Goal: Task Accomplishment & Management: Use online tool/utility

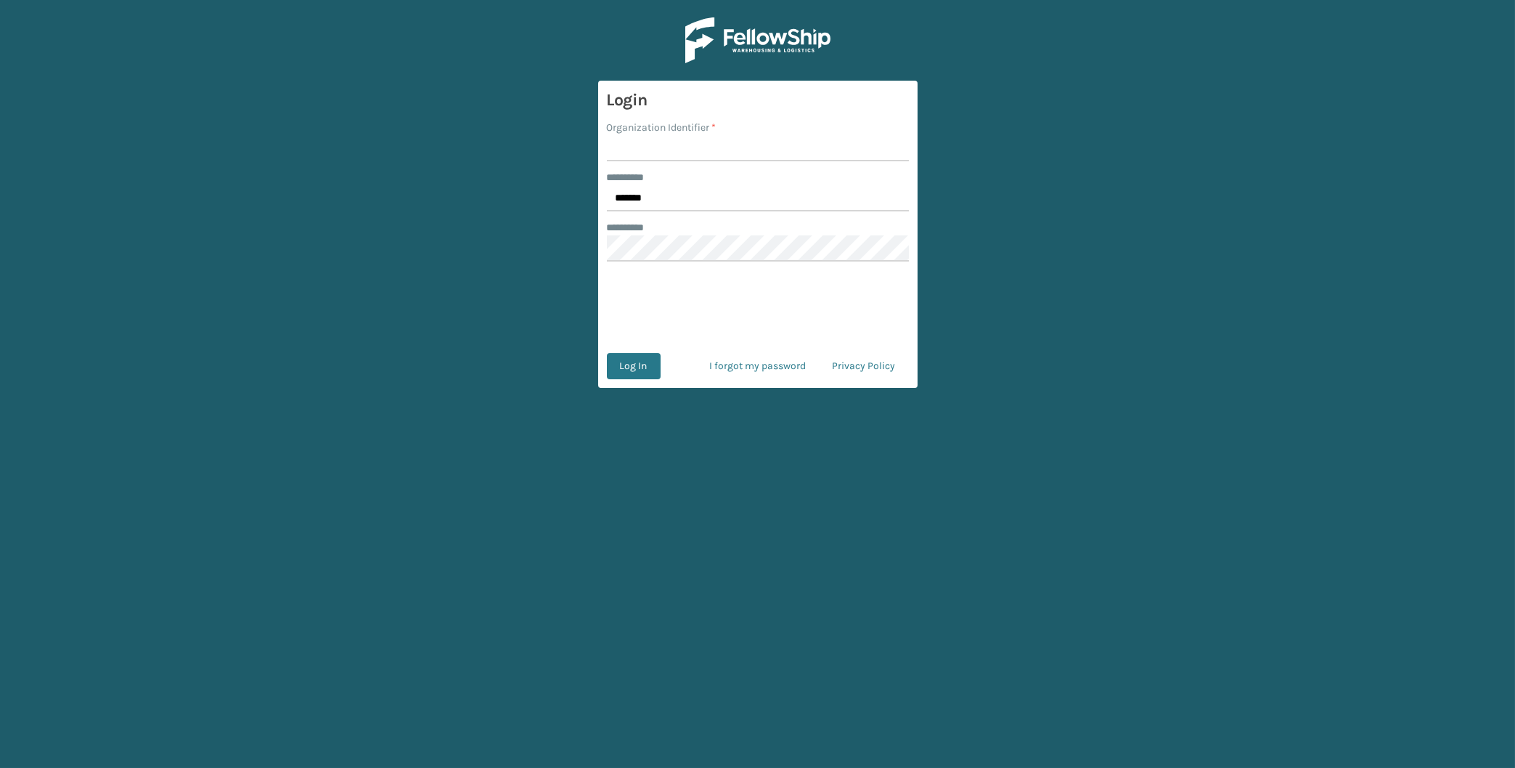
click at [634, 154] on input "Organization Identifier *" at bounding box center [758, 148] width 302 height 26
type input "[PERSON_NAME]"
click at [642, 362] on button "Log In" at bounding box center [634, 366] width 54 height 26
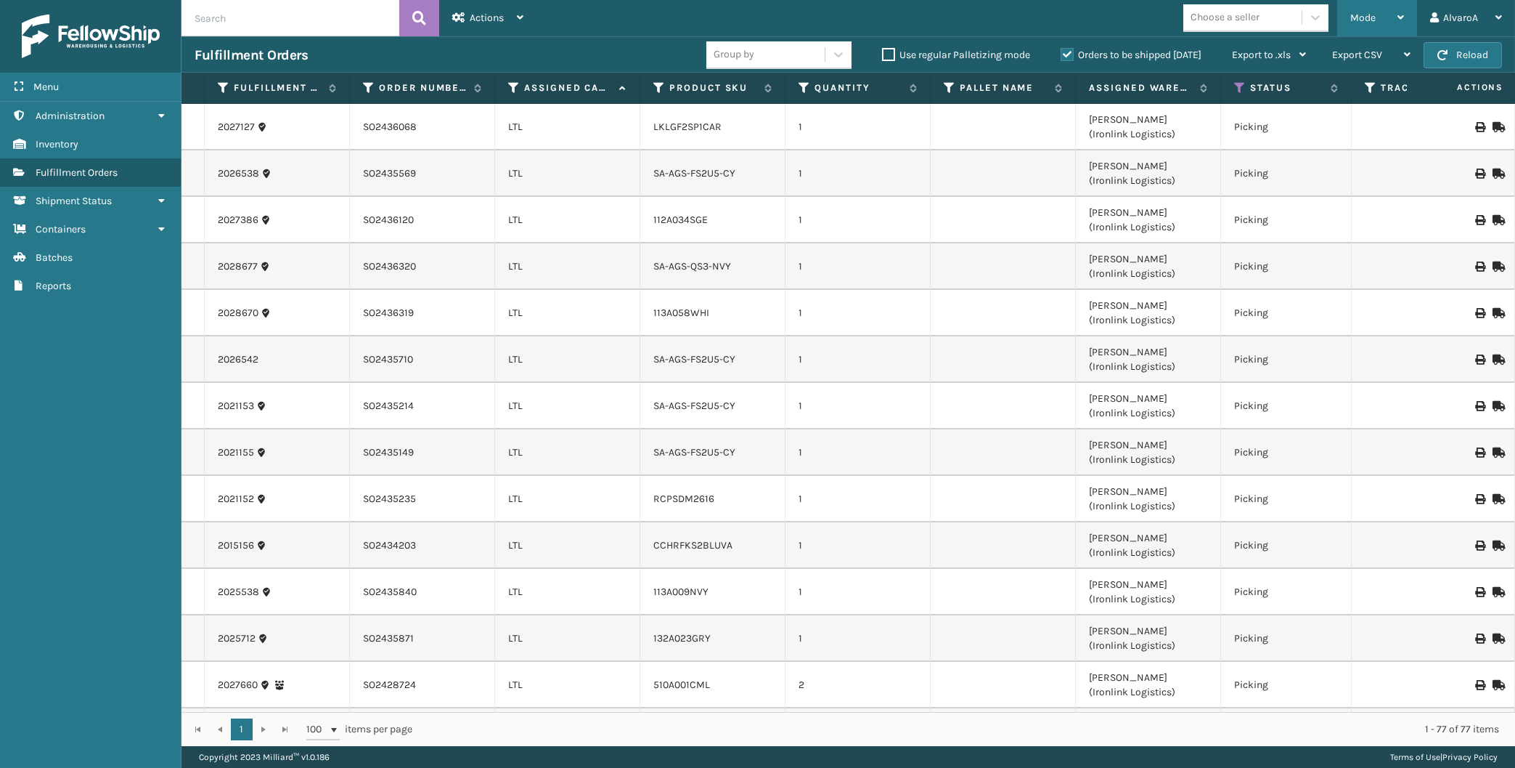
click at [1357, 20] on span "Mode" at bounding box center [1363, 18] width 25 height 12
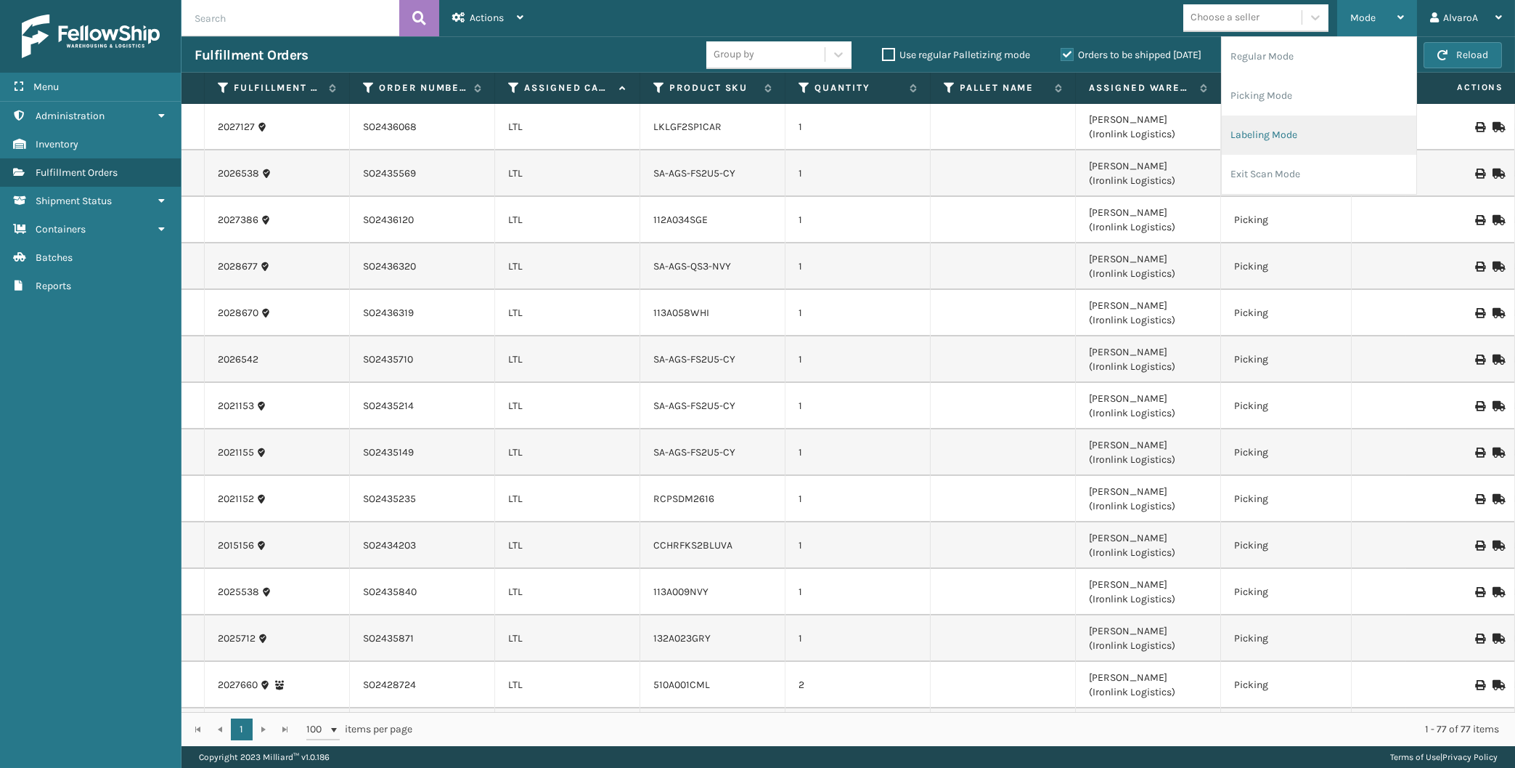
click at [1285, 149] on li "Labeling Mode" at bounding box center [1319, 134] width 195 height 39
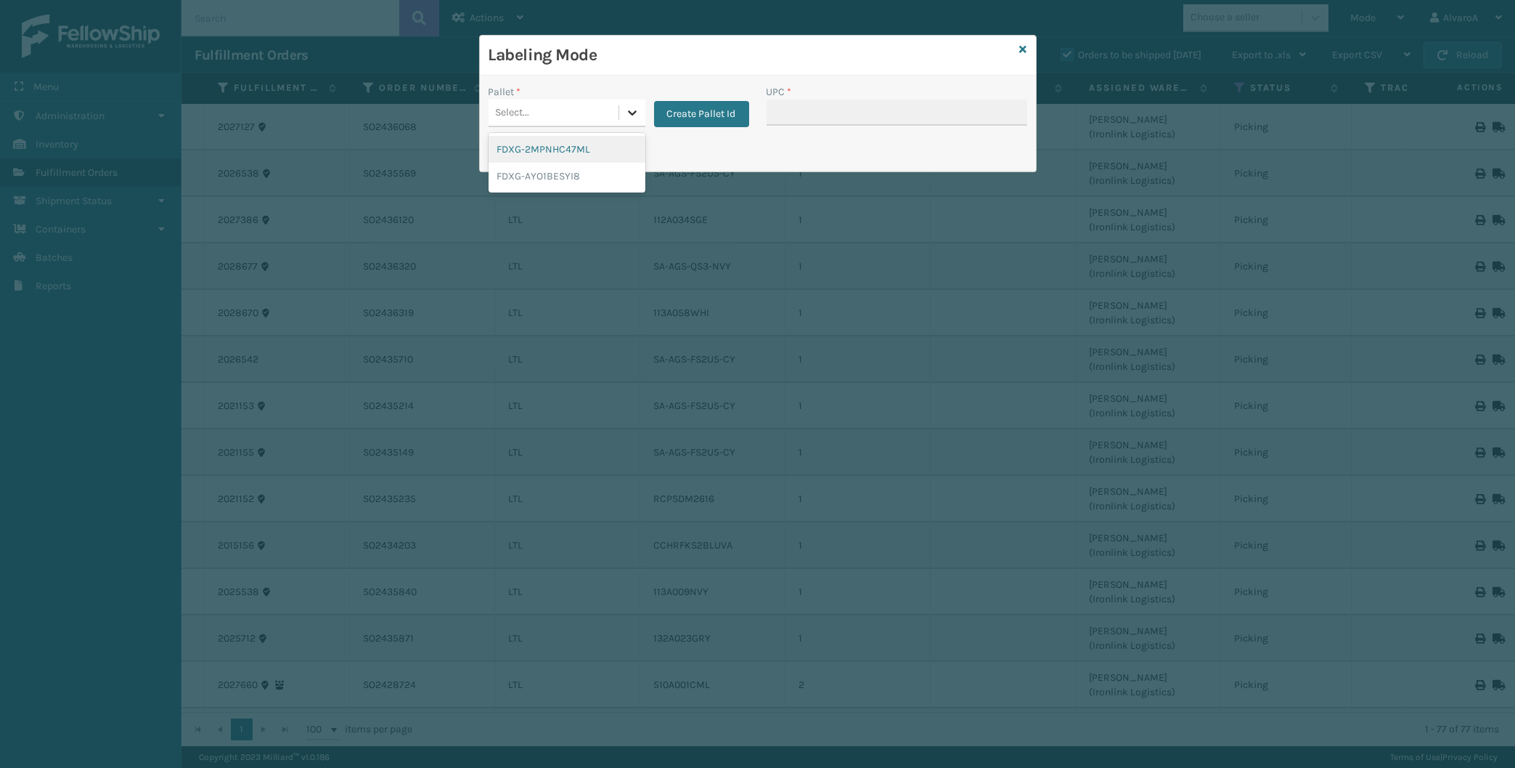
click at [632, 113] on icon at bounding box center [632, 112] width 15 height 15
click at [679, 122] on button "Create Pallet Id" at bounding box center [701, 114] width 95 height 26
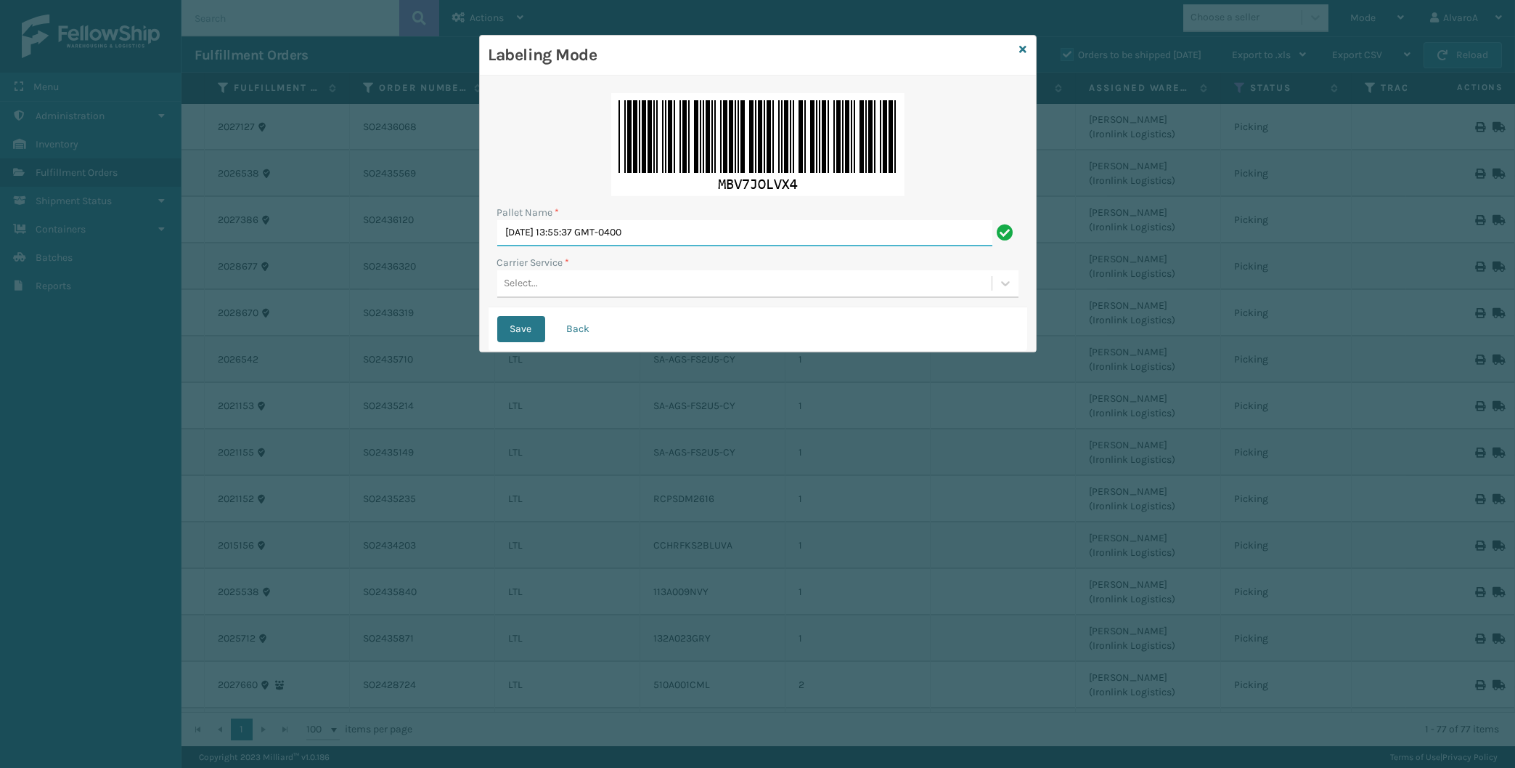
drag, startPoint x: 682, startPoint y: 244, endPoint x: 334, endPoint y: 304, distance: 352.9
click at [497, 246] on input "[DATE] 13:55:37 GMT-0400" at bounding box center [744, 233] width 495 height 26
type input "LPN 501391"
click at [492, 274] on div "Pallet Name * LPN 501391 Carrier Service * Select..." at bounding box center [758, 195] width 539 height 223
click at [505, 280] on div "Select..." at bounding box center [744, 284] width 495 height 24
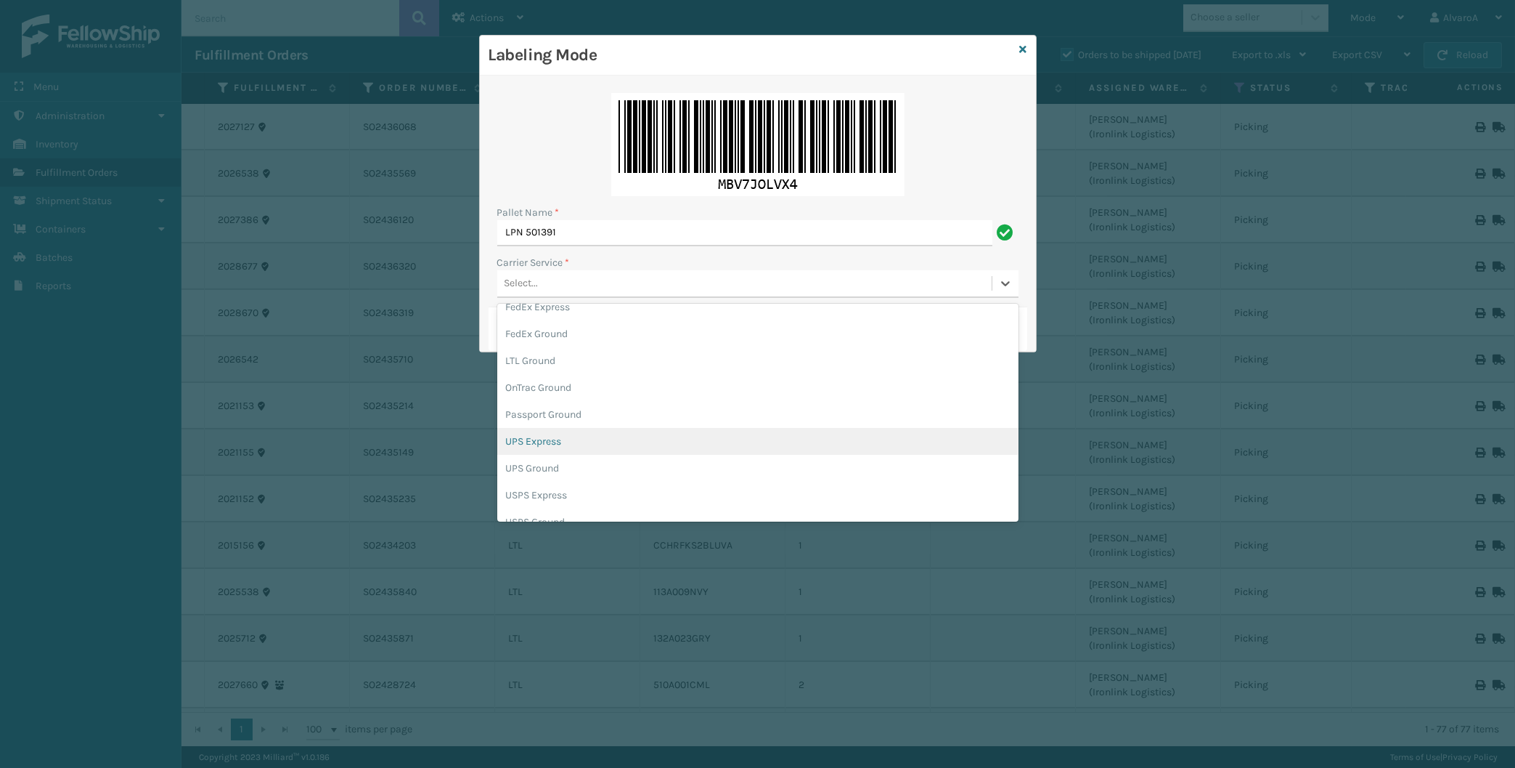
scroll to position [68, 0]
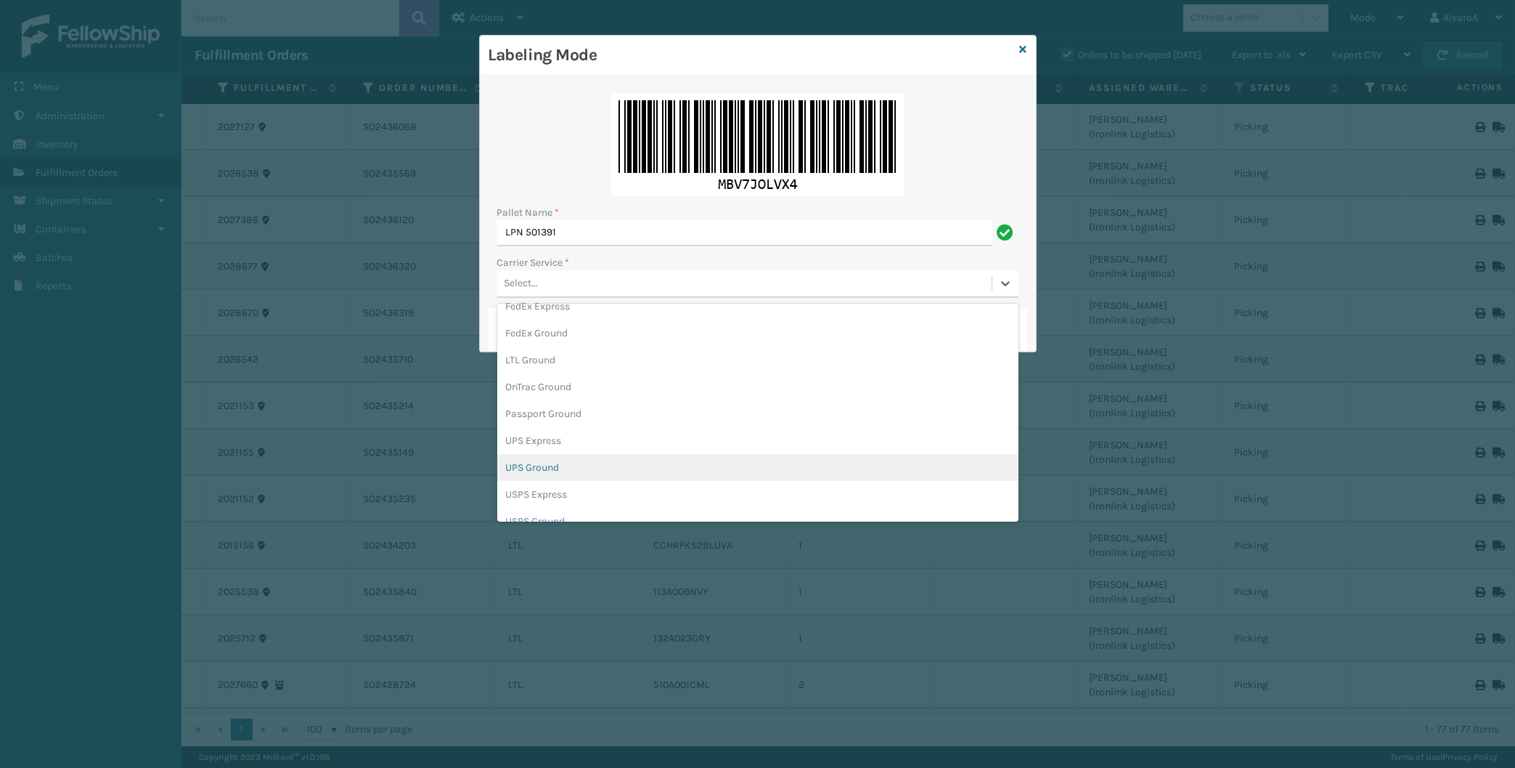
click at [528, 467] on div "UPS Ground" at bounding box center [757, 467] width 521 height 27
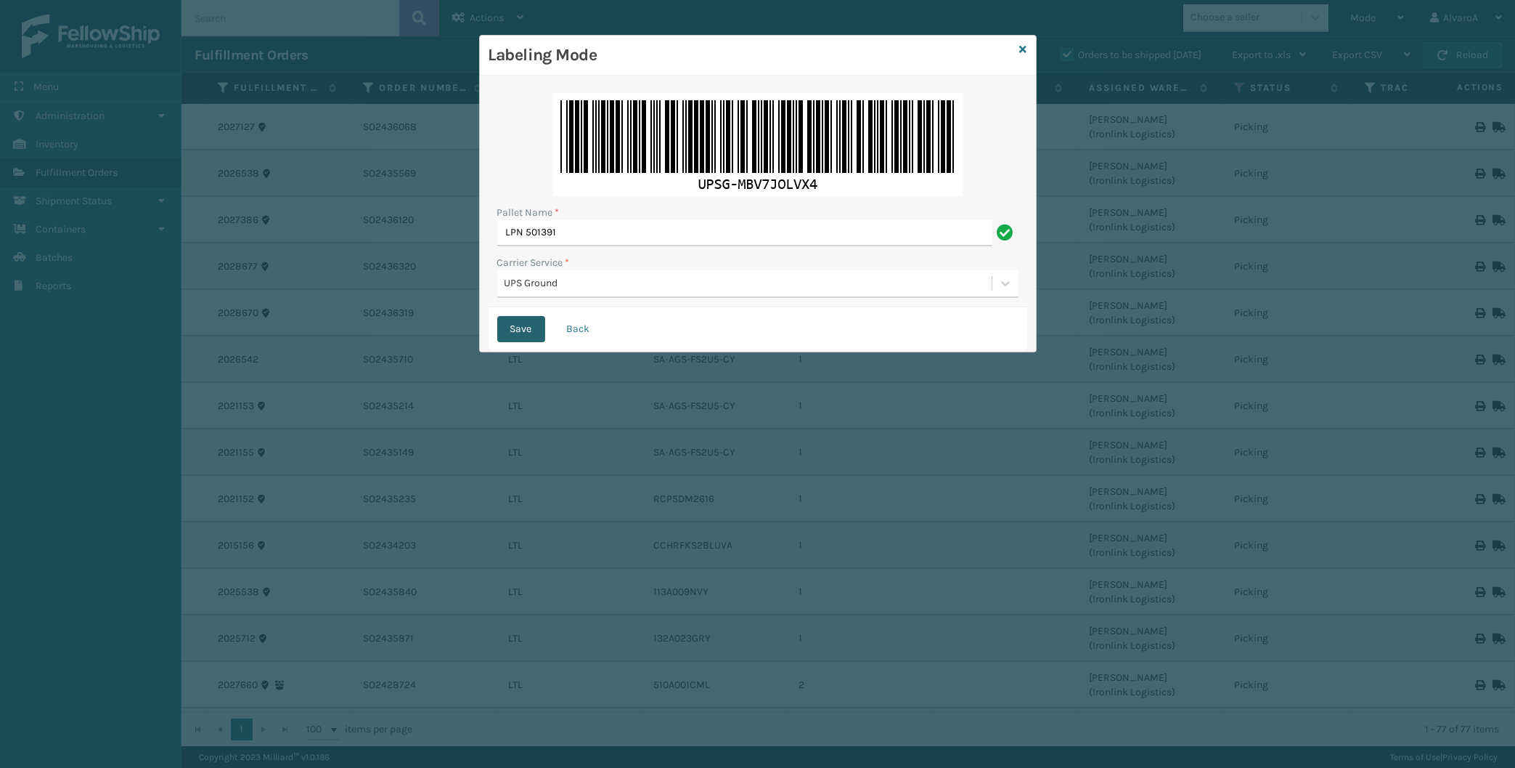
drag, startPoint x: 521, startPoint y: 335, endPoint x: 524, endPoint y: 321, distance: 14.3
click at [521, 335] on button "Save" at bounding box center [521, 329] width 48 height 26
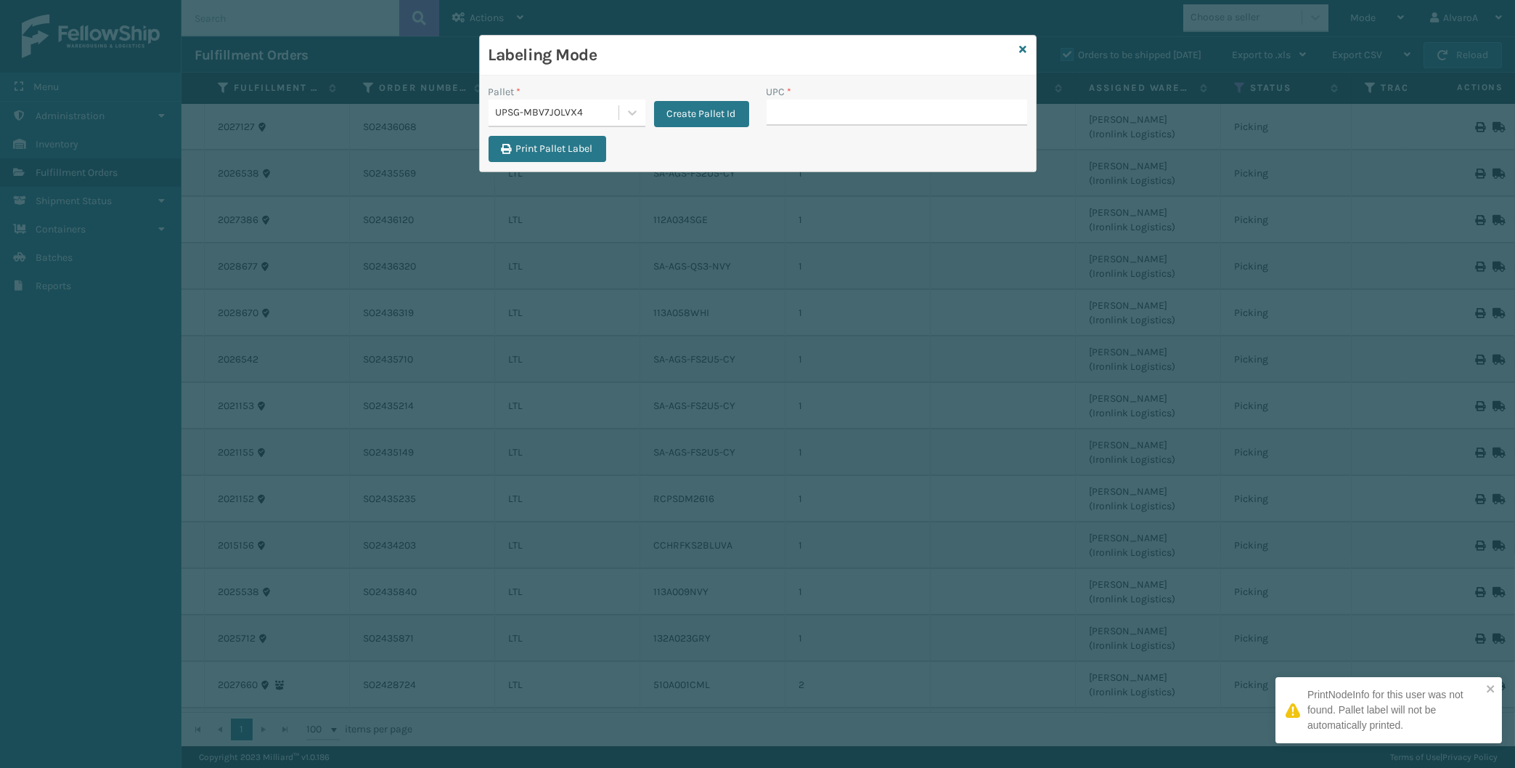
click at [773, 120] on input "UPC *" at bounding box center [897, 112] width 261 height 26
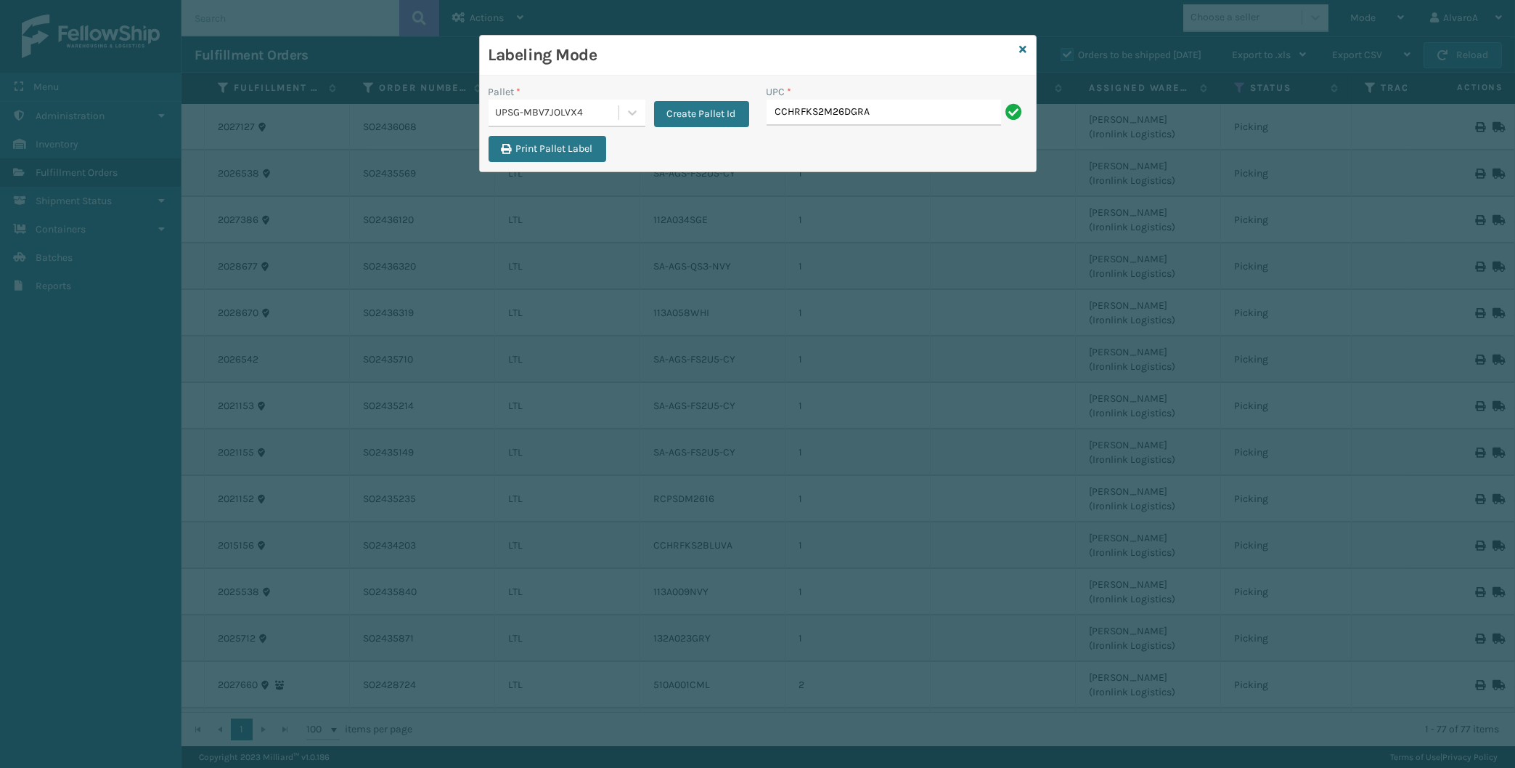
type input "CCHRFKS2M26DGRA"
type input "CCHRFKS3M26DGRA"
type input "LKLGF2SP1GU3051"
click at [1026, 48] on icon at bounding box center [1023, 49] width 7 height 10
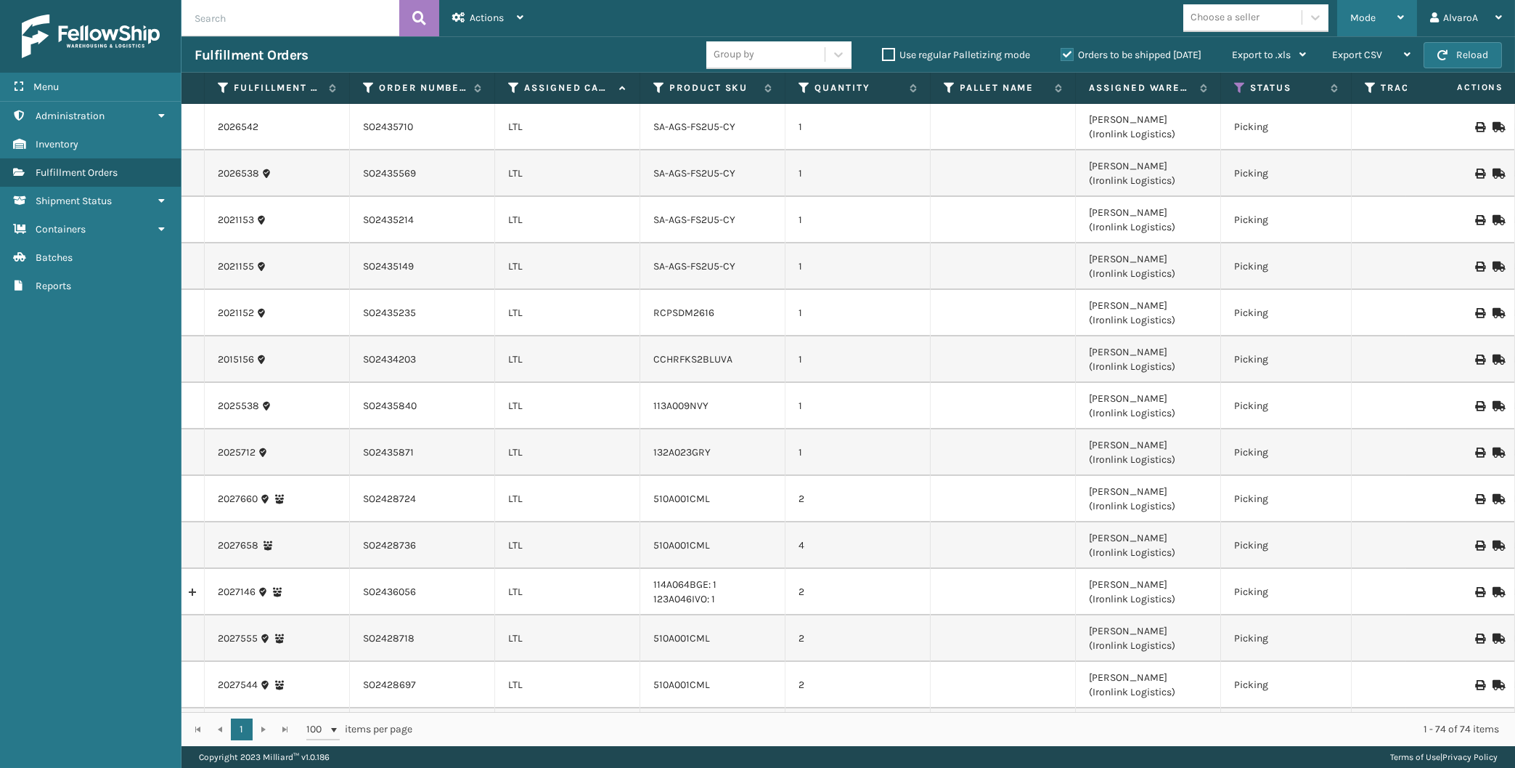
click at [1388, 30] on div "Mode" at bounding box center [1378, 18] width 54 height 36
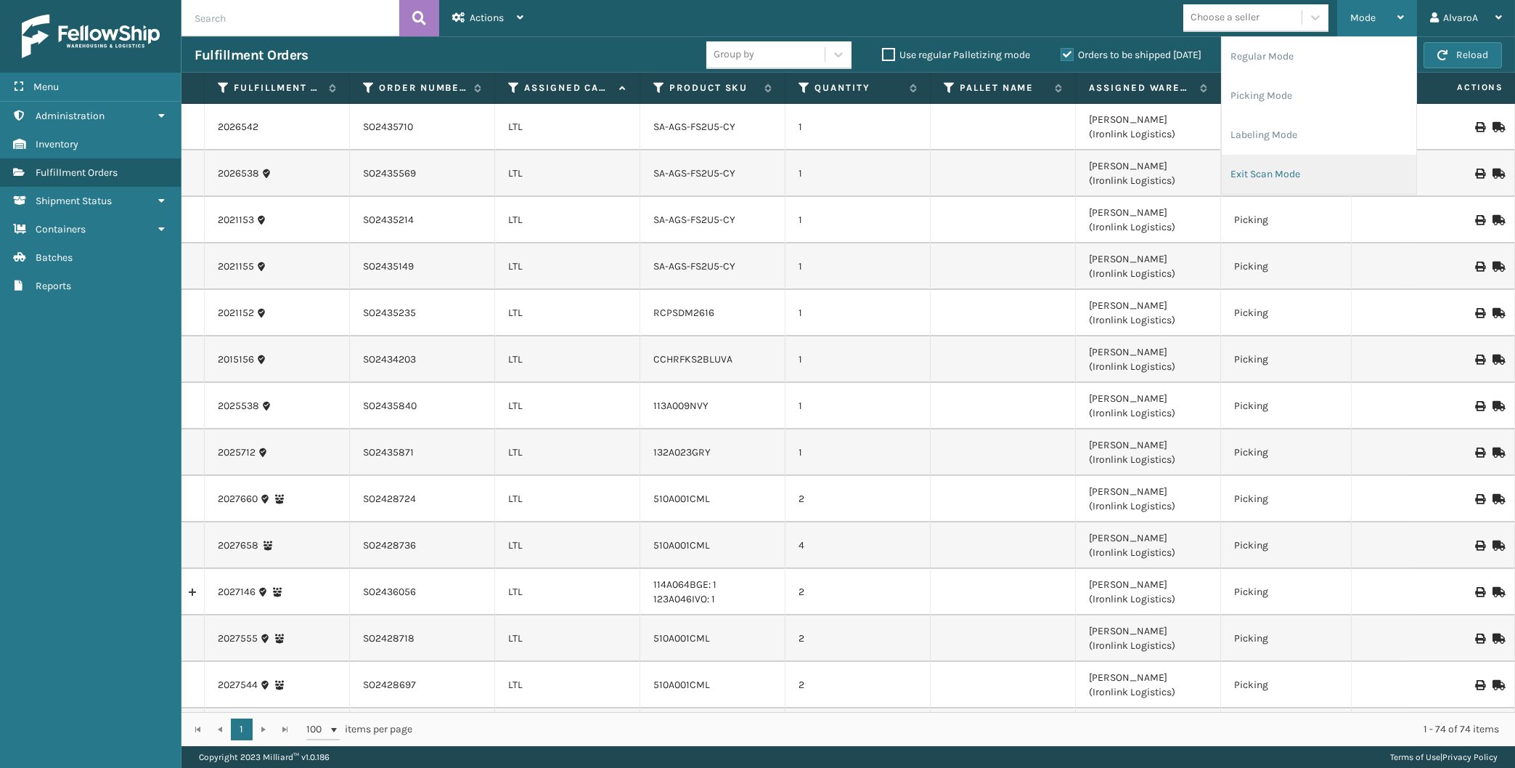
click at [1266, 169] on li "Exit Scan Mode" at bounding box center [1319, 174] width 195 height 39
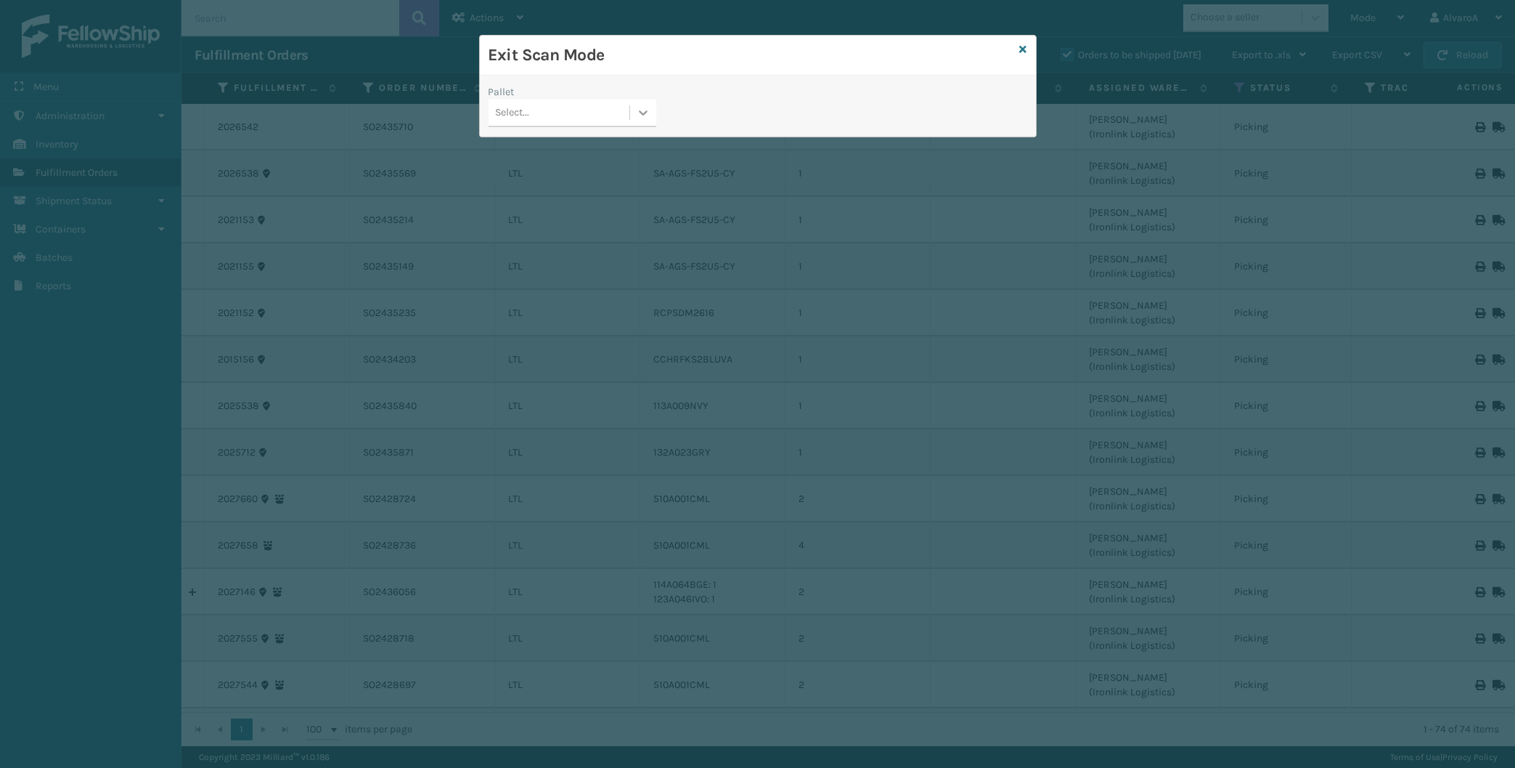
click at [645, 118] on icon at bounding box center [643, 112] width 15 height 15
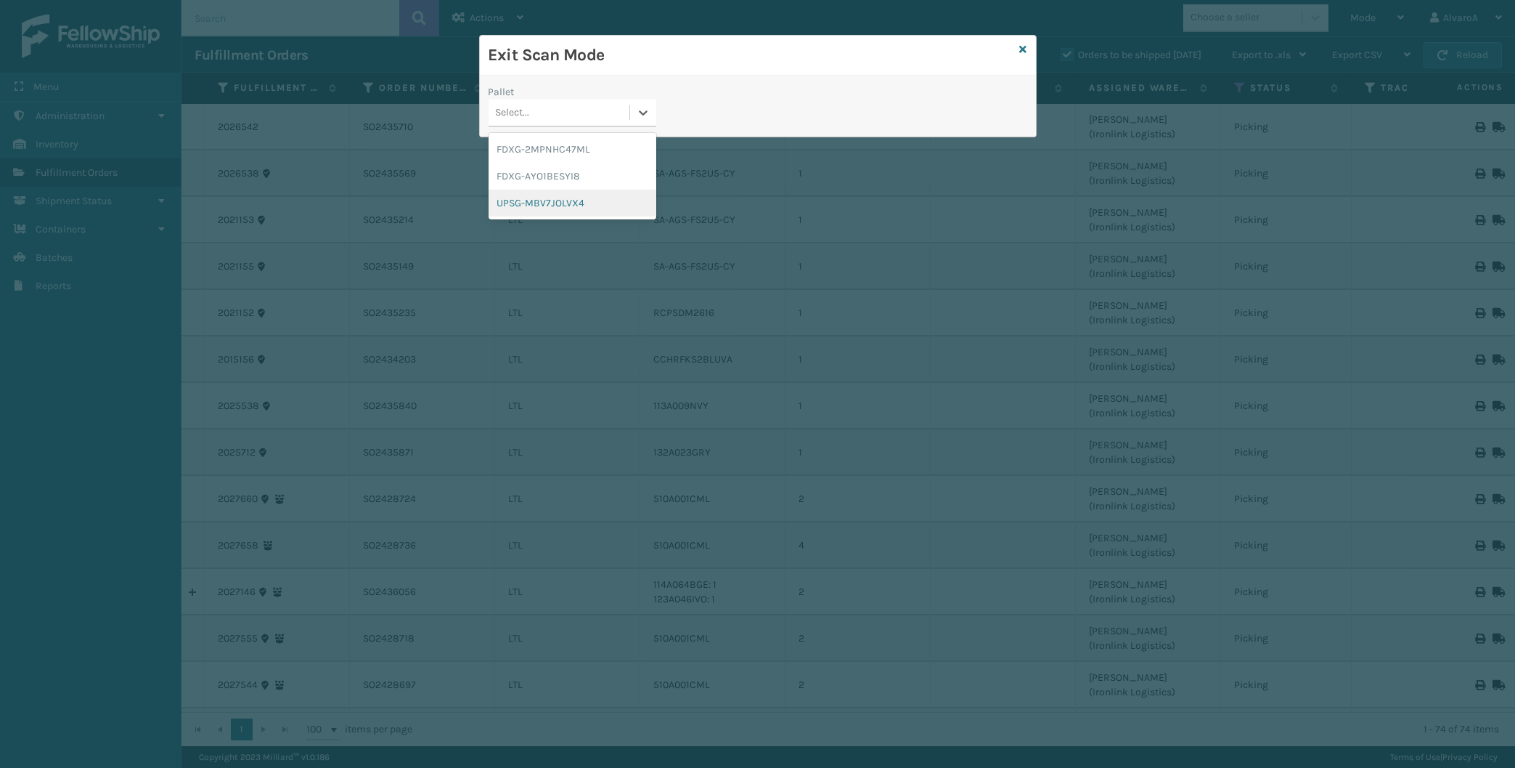
click at [531, 206] on div "UPSG-MBV7JOLVX4" at bounding box center [573, 203] width 168 height 27
